Goal: Book appointment/travel/reservation

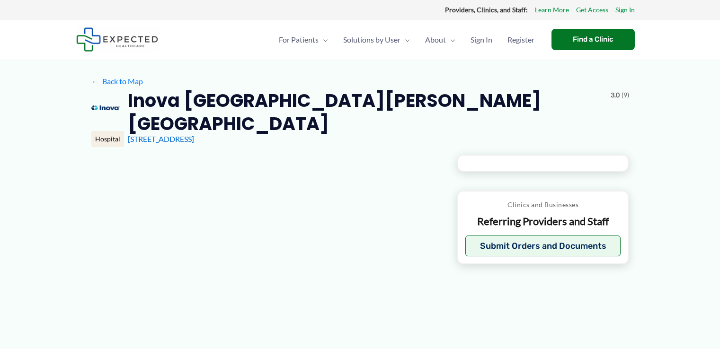
type input "**********"
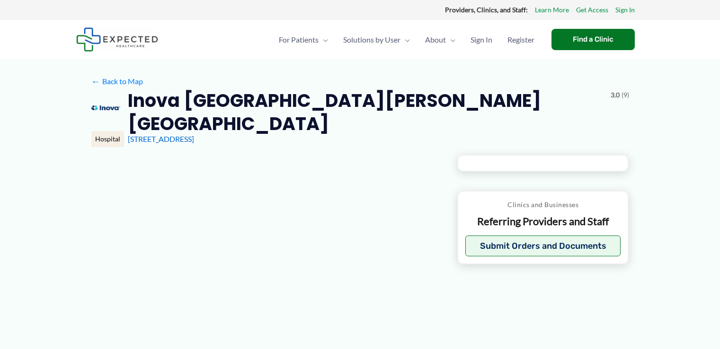
type input "**********"
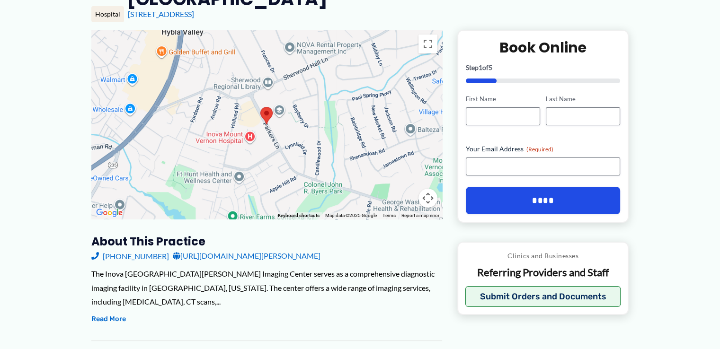
scroll to position [189, 0]
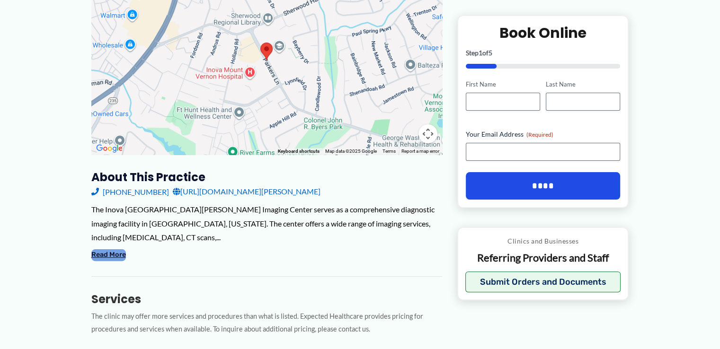
click at [95, 249] on button "Read More" at bounding box center [108, 254] width 35 height 11
